Goal: Check status: Check status

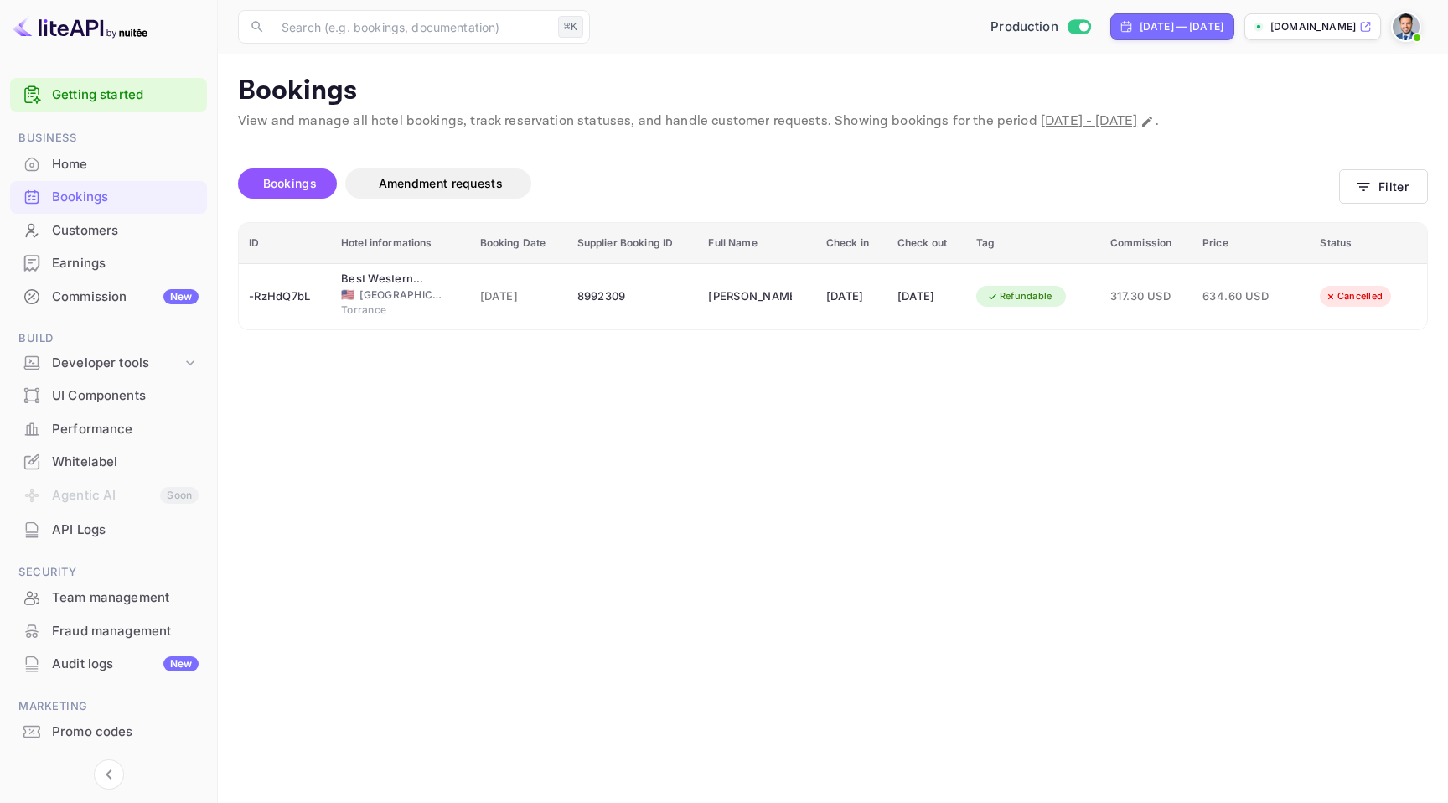
click at [111, 197] on div "Bookings" at bounding box center [125, 197] width 147 height 19
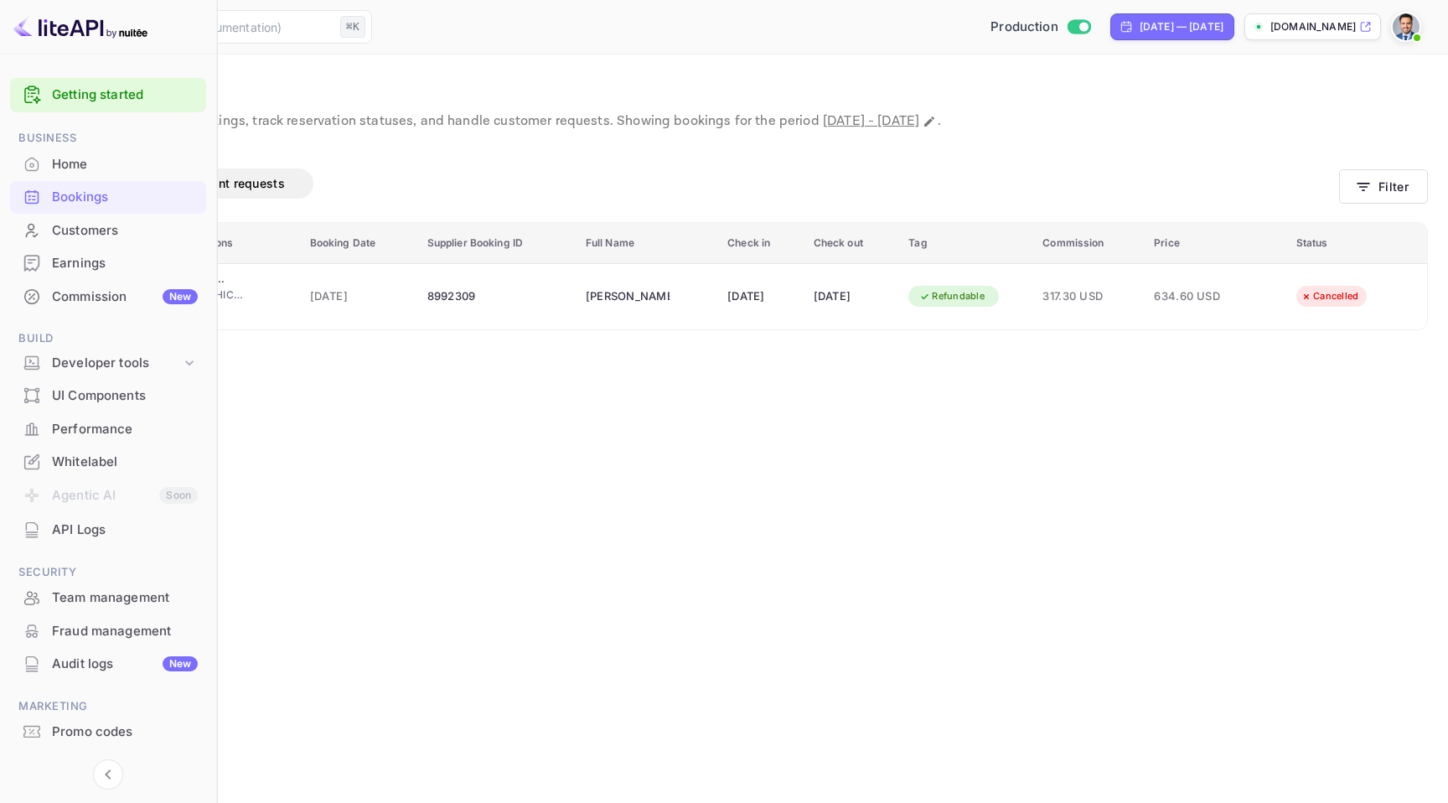
click at [920, 122] on span "[DATE] - [DATE]" at bounding box center [871, 121] width 96 height 18
click at [936, 121] on icon "Change date range" at bounding box center [929, 121] width 13 height 13
select select "7"
select select "2025"
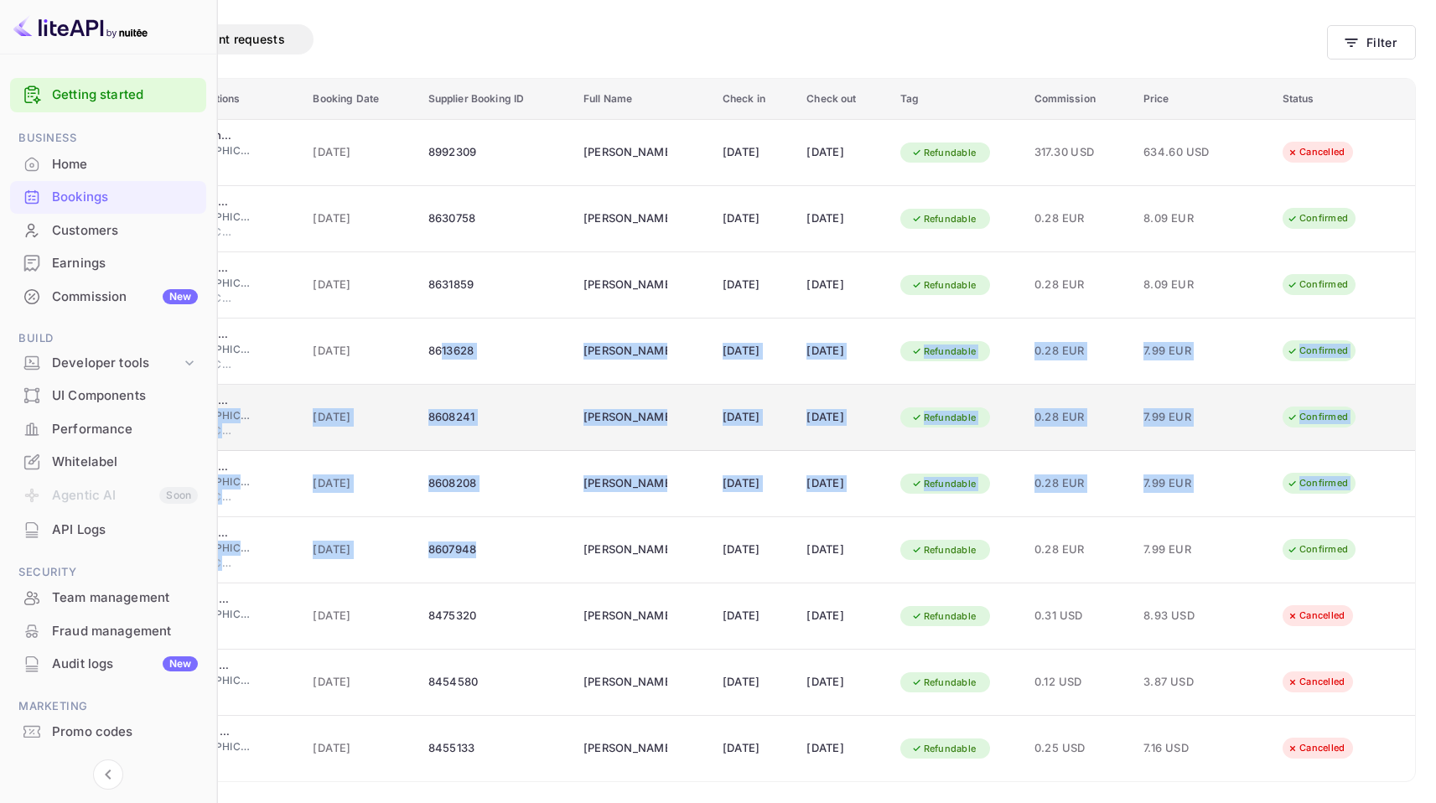
scroll to position [9, 0]
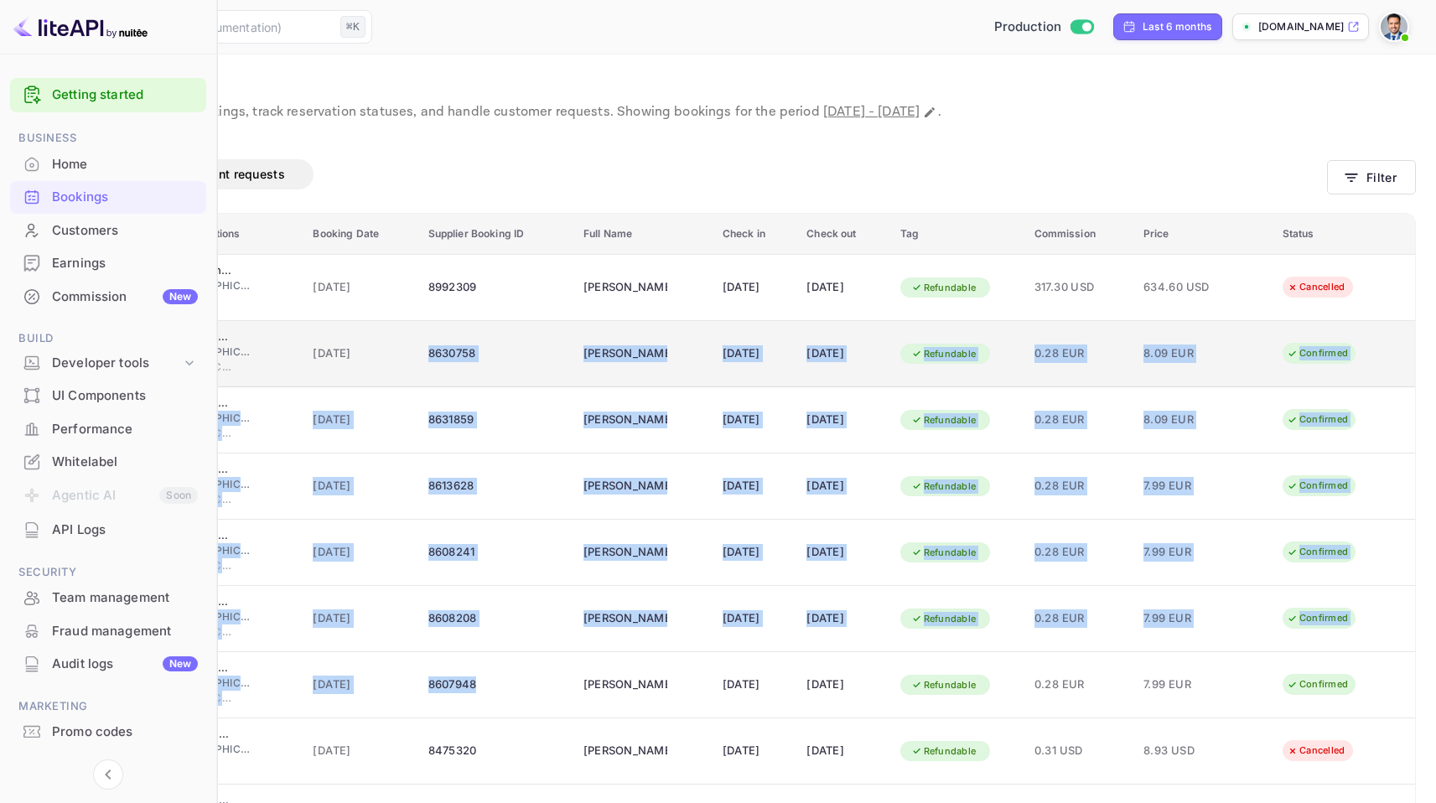
drag, startPoint x: 635, startPoint y: 510, endPoint x: 566, endPoint y: 337, distance: 185.8
click at [566, 337] on tbody "-RzHdQ7bL Best Western Plus [MEDICAL_DATA] Suites 🇺🇸 [GEOGRAPHIC_DATA] Torrance…" at bounding box center [718, 585] width 1394 height 662
copy tbody "2524150 Loremips Dolor Sitam 20 Con 7685 18 Adi 4761 Elitseddoe 4.73 TEM 9.17 I…"
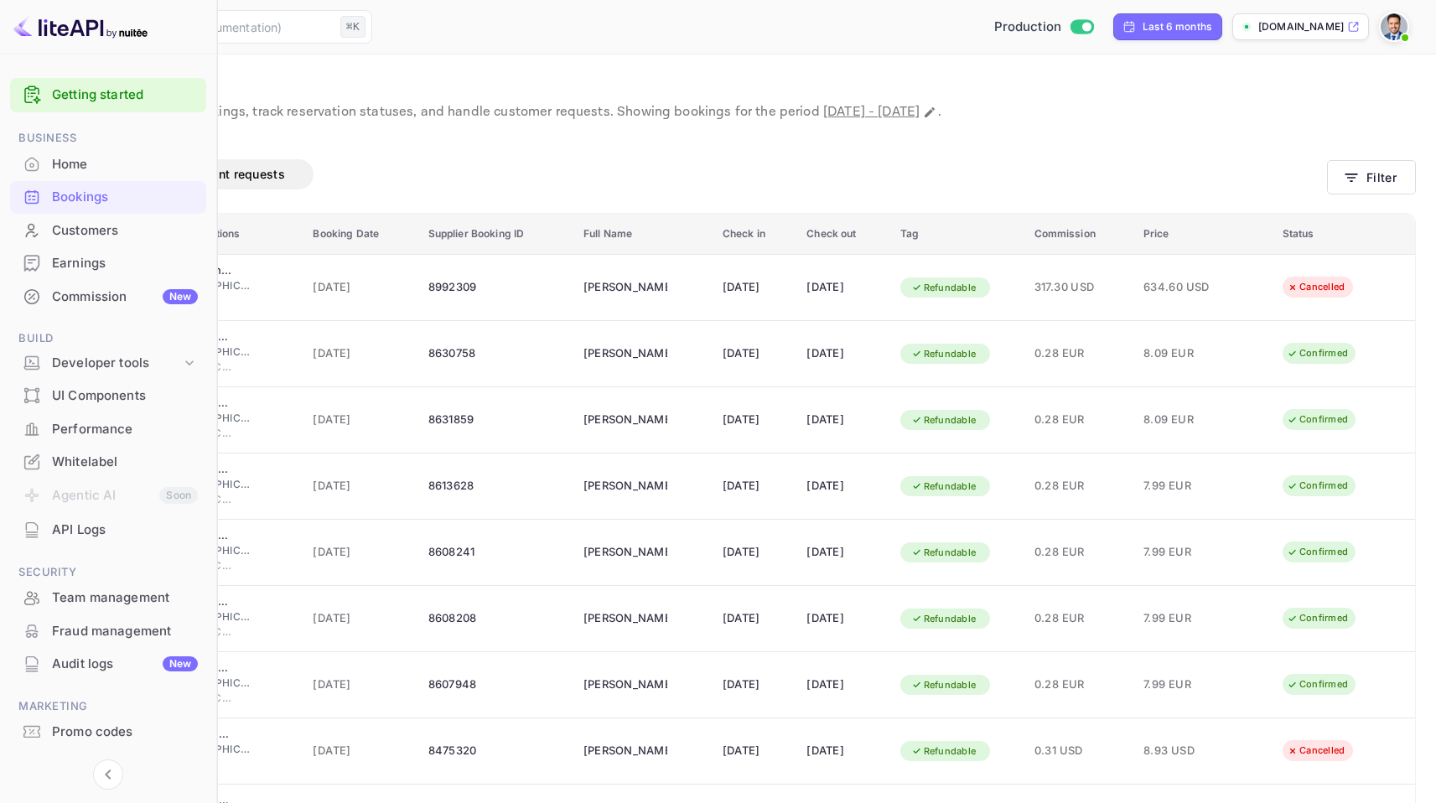
click at [714, 167] on div "Bookings Amendment requests" at bounding box center [673, 174] width 1307 height 30
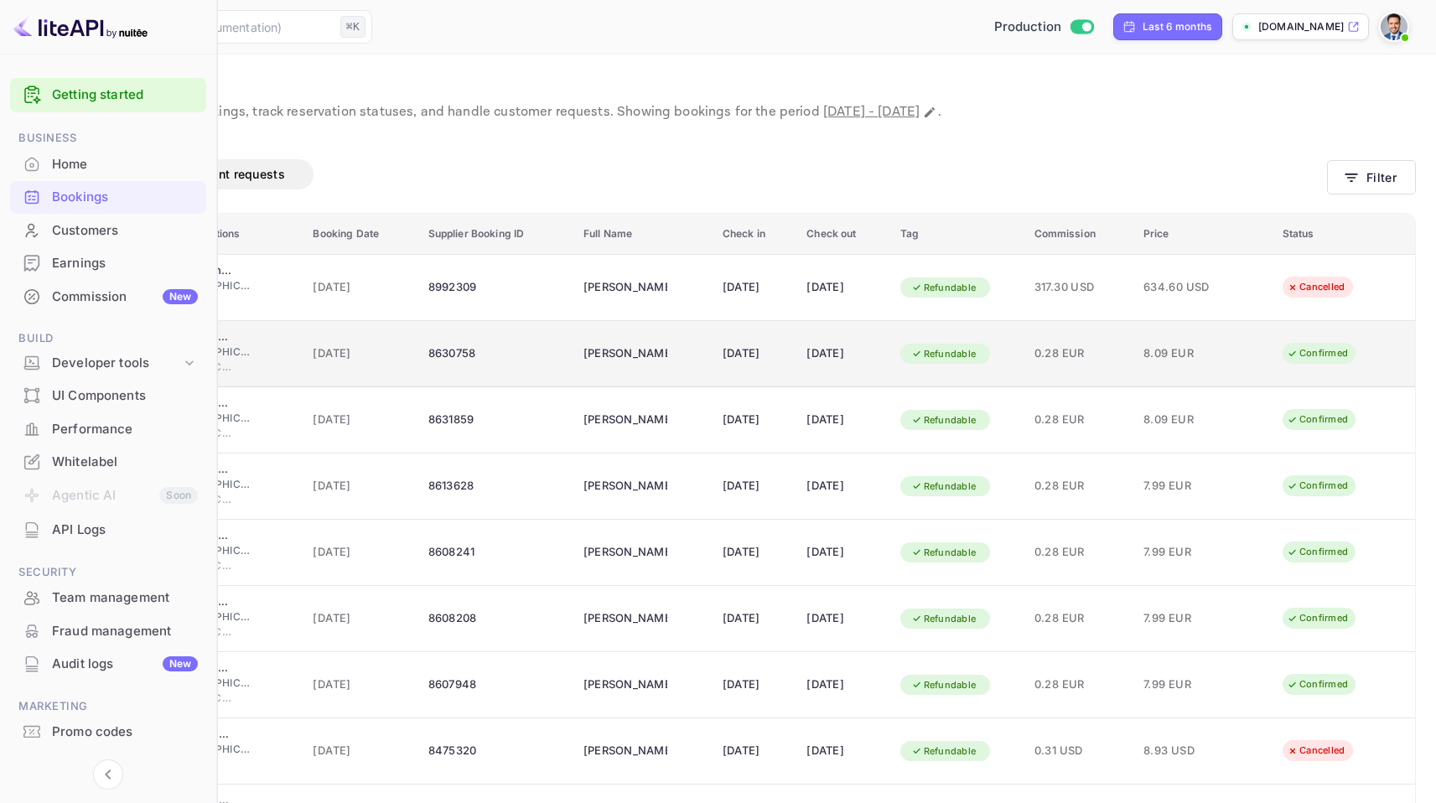
drag, startPoint x: 673, startPoint y: 355, endPoint x: 961, endPoint y: 359, distance: 288.4
click at [961, 359] on tr "um4P2Pyvx RedDoorz Syariah Near [GEOGRAPHIC_DATA] [GEOGRAPHIC_DATA] [GEOGRAPHIC…" at bounding box center [718, 354] width 1394 height 66
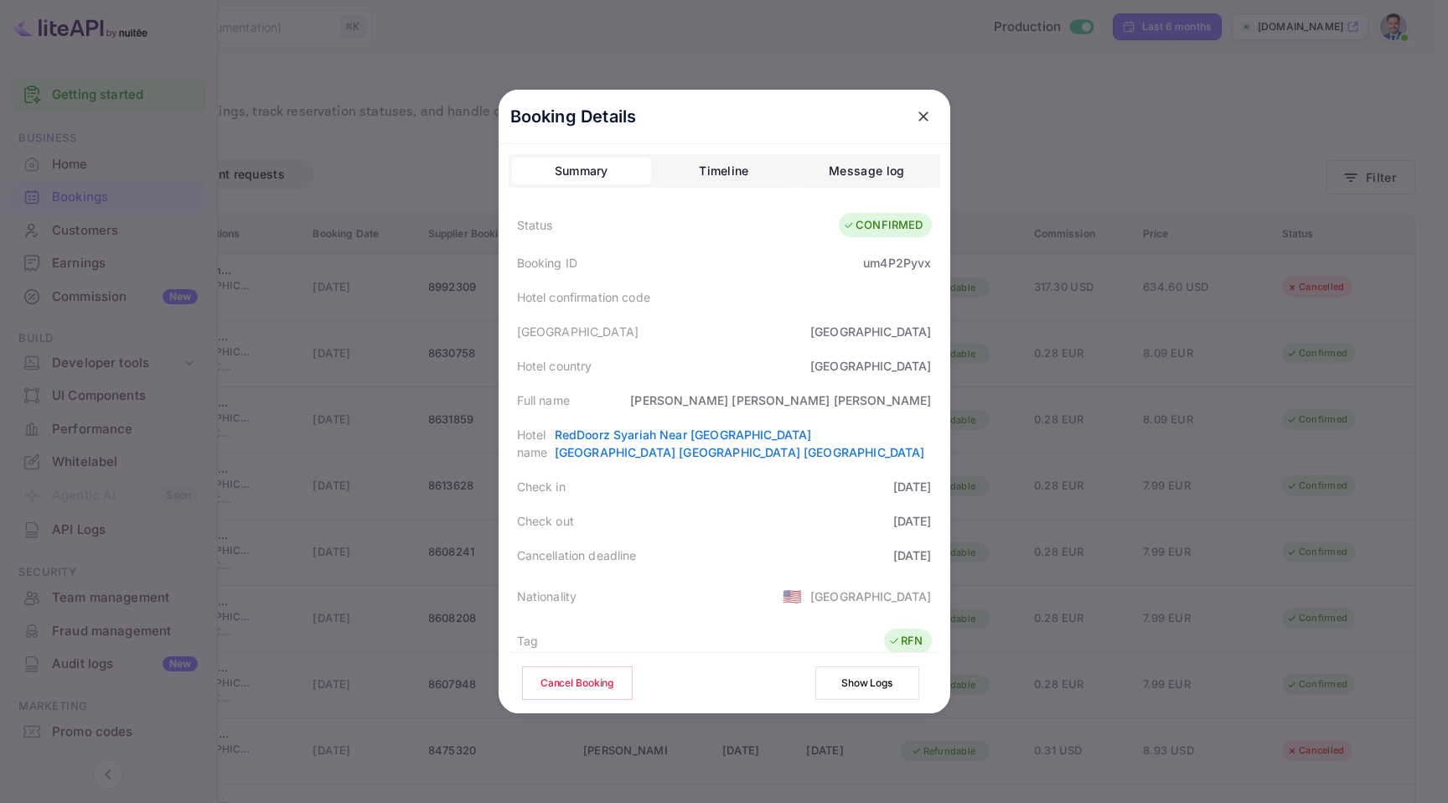
drag, startPoint x: 511, startPoint y: 481, endPoint x: 936, endPoint y: 526, distance: 427.4
click at [936, 526] on div "Booking Details Summary Timeline Message log Status CONFIRMED Booking ID um4P2P…" at bounding box center [725, 402] width 452 height 624
copy div "Check in [DATE] Check out [DATE]"
drag, startPoint x: 510, startPoint y: 401, endPoint x: 928, endPoint y: 407, distance: 417.5
click at [928, 407] on div "Full name [PERSON_NAME]" at bounding box center [725, 400] width 432 height 34
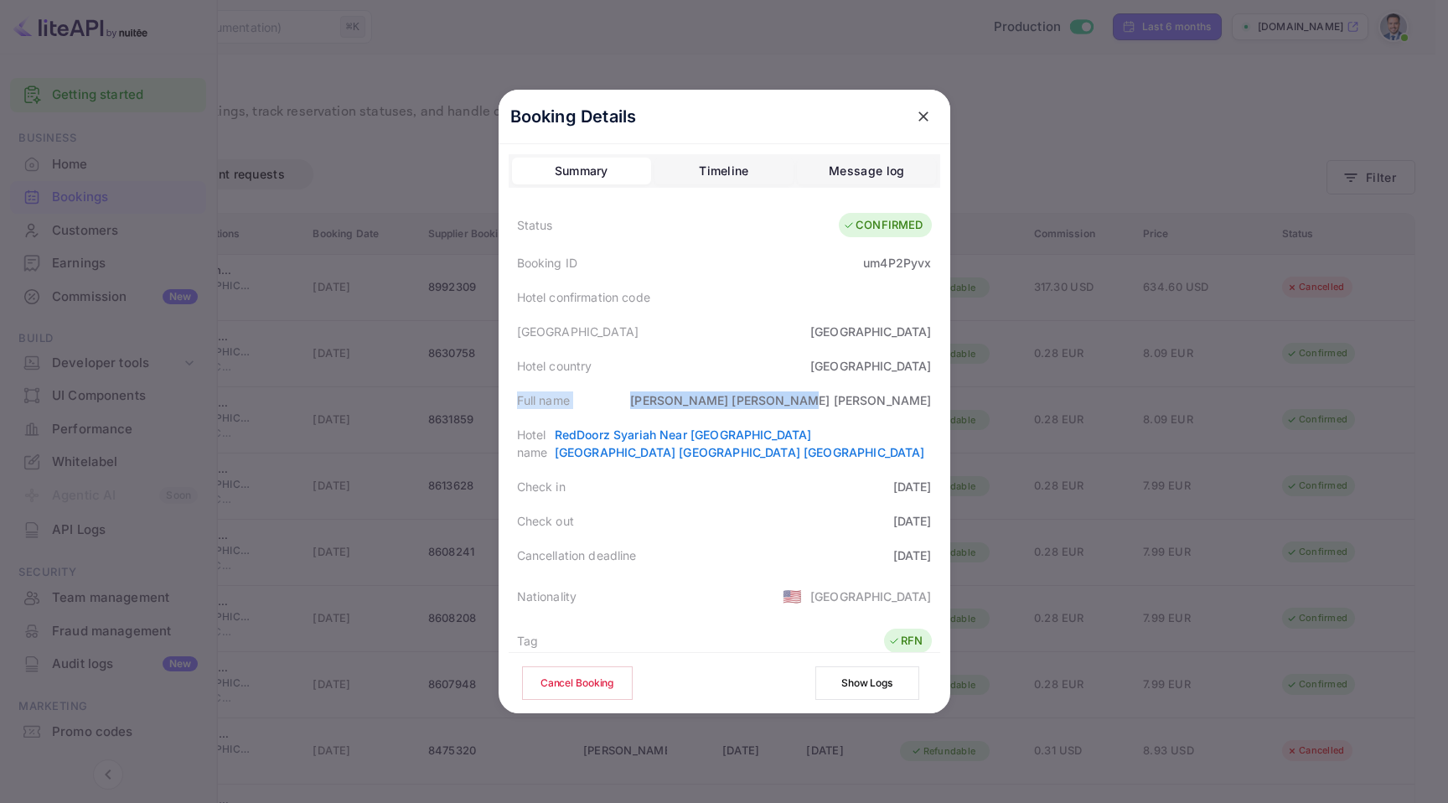
copy div "Full name [PERSON_NAME]"
click at [951, 71] on div "Booking Details Summary Timeline Message log Status CONFIRMED Booking ID um4P2P…" at bounding box center [724, 401] width 505 height 803
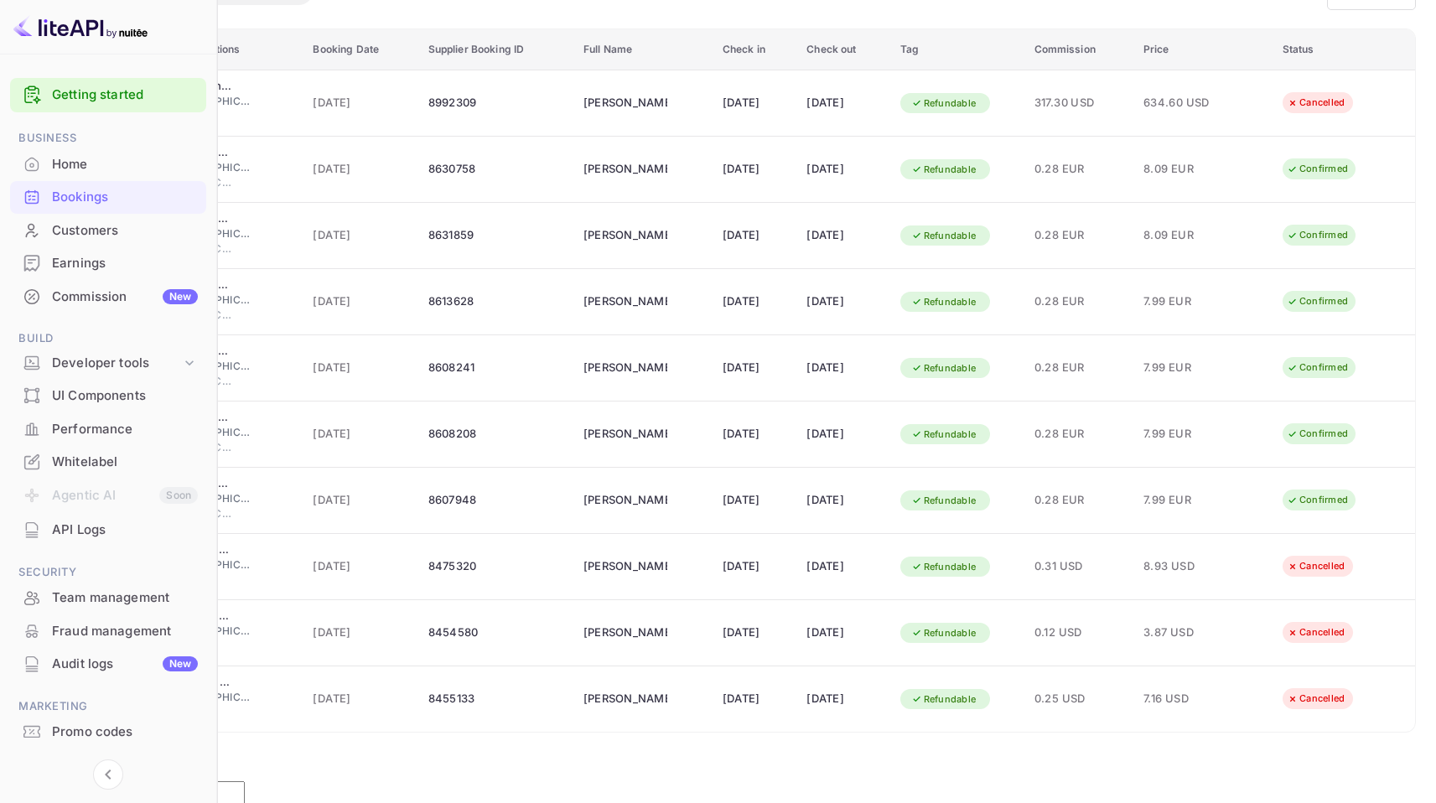
scroll to position [0, 0]
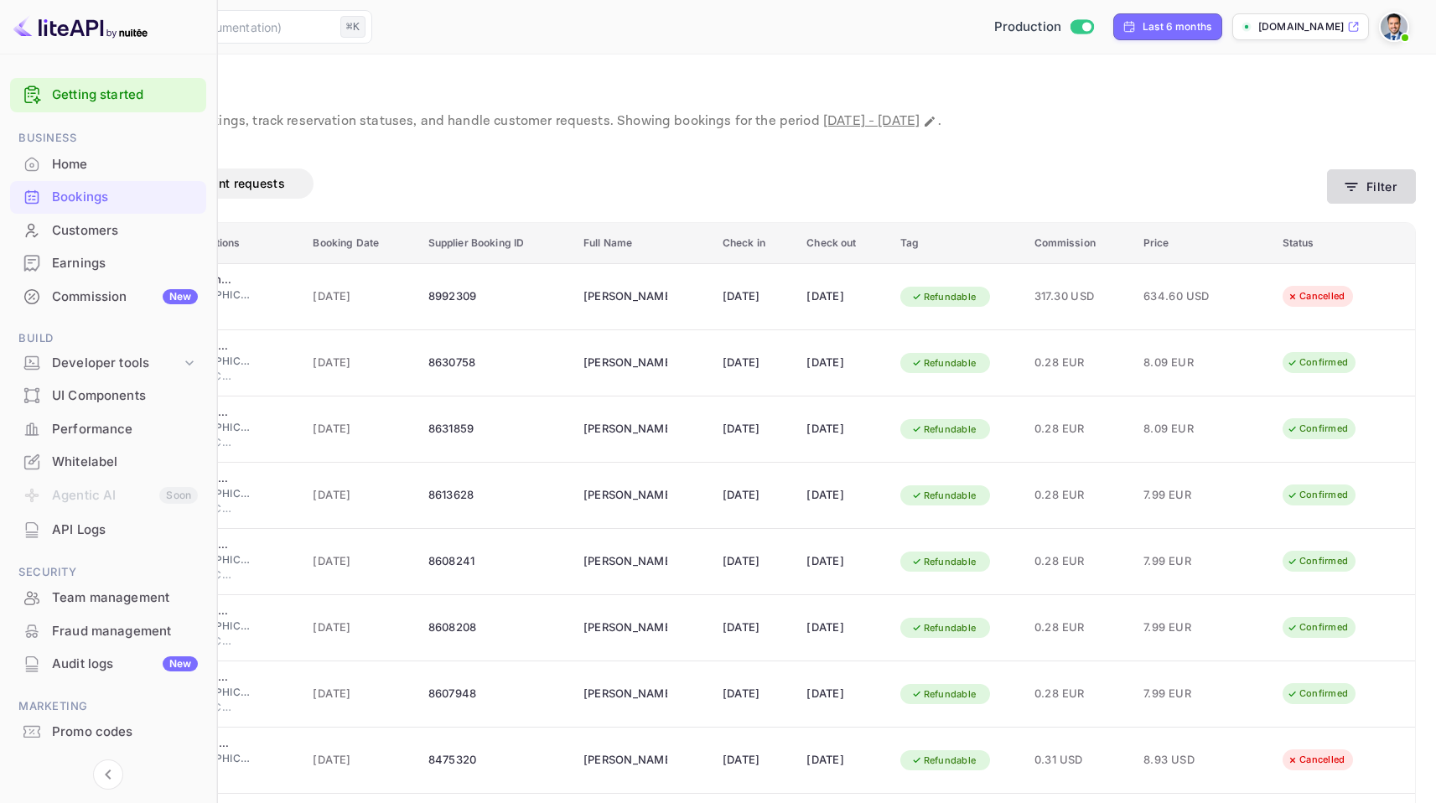
click at [1391, 175] on button "Filter" at bounding box center [1371, 186] width 89 height 34
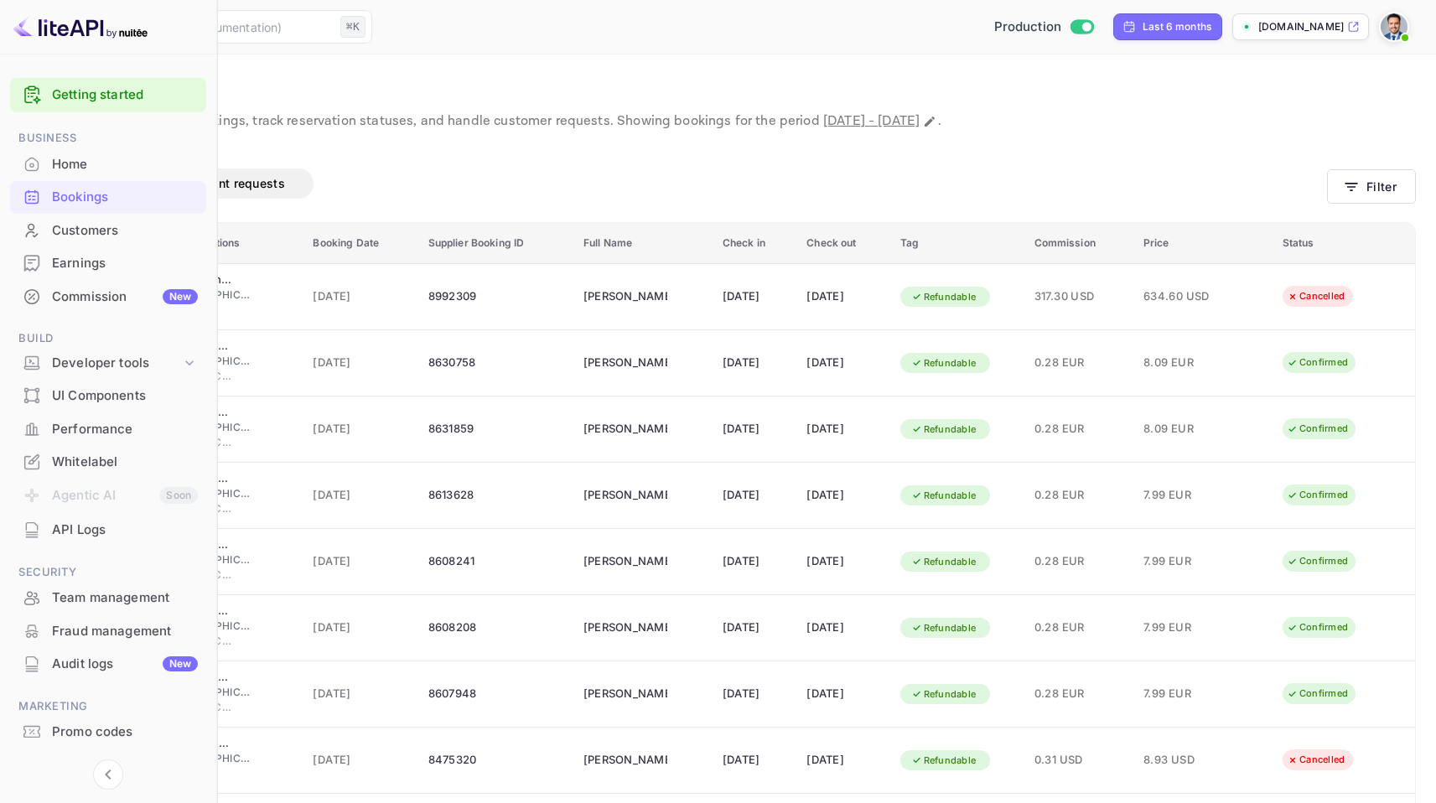
click at [920, 122] on span "[DATE] - [DATE]" at bounding box center [871, 121] width 96 height 18
click at [936, 121] on icon "Change date range" at bounding box center [929, 121] width 13 height 13
select select "2"
select select "2025"
